Goal: Task Accomplishment & Management: Use online tool/utility

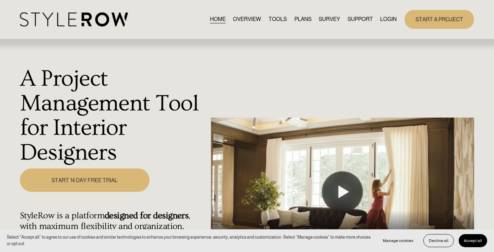
click at [388, 19] on link "LOGIN" at bounding box center [388, 19] width 16 height 9
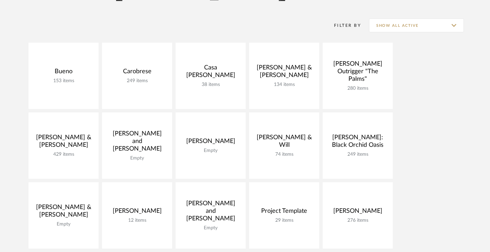
scroll to position [135, 0]
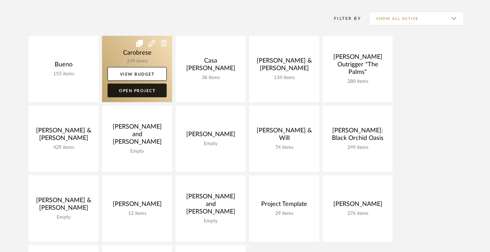
click at [136, 91] on link "Open Project" at bounding box center [136, 90] width 59 height 14
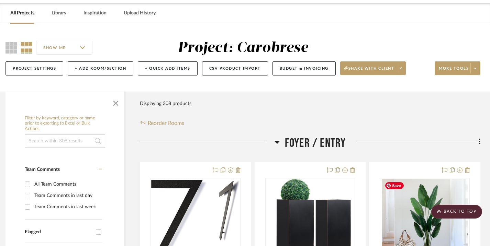
scroll to position [0, 5]
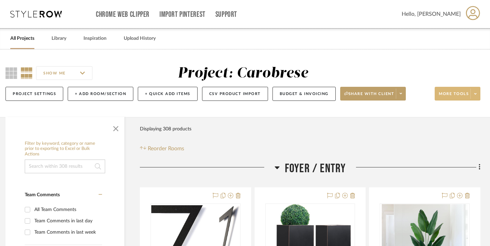
click at [474, 95] on icon at bounding box center [475, 94] width 2 height 4
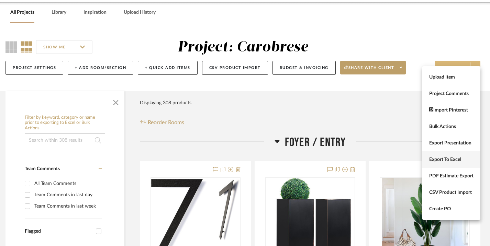
scroll to position [30, 5]
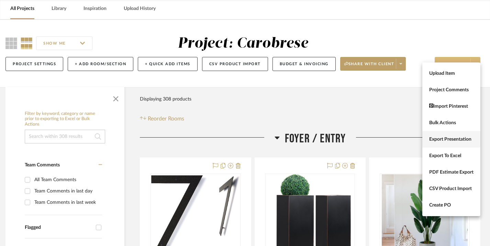
click at [445, 139] on span "Export Presentation" at bounding box center [451, 140] width 44 height 6
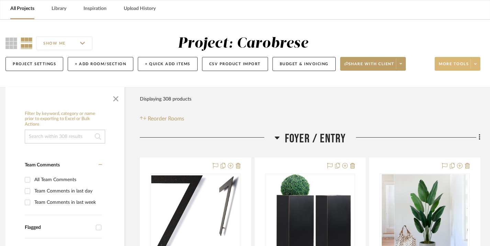
click at [458, 36] on div "SHOW ME Project: Carobrese Project Settings + Add Room/Section + Quick Add Item…" at bounding box center [242, 55] width 494 height 41
click at [476, 64] on span at bounding box center [475, 64] width 10 height 10
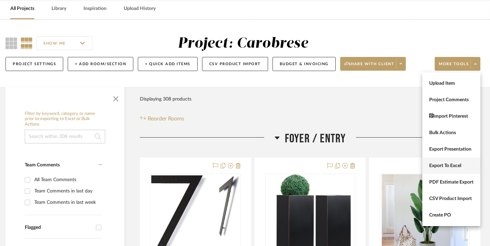
click at [446, 168] on span "Export To Excel" at bounding box center [451, 166] width 44 height 6
